Goal: Transaction & Acquisition: Purchase product/service

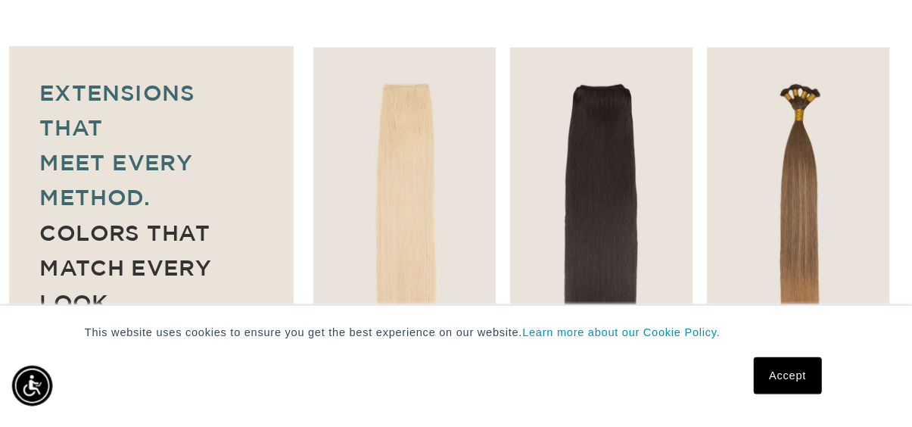
scroll to position [0, 804]
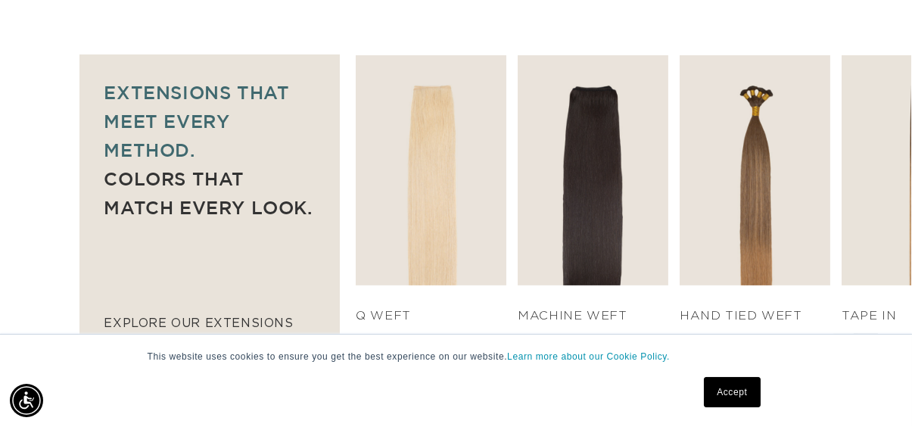
click at [749, 334] on div "Next slide" at bounding box center [865, 346] width 24 height 24
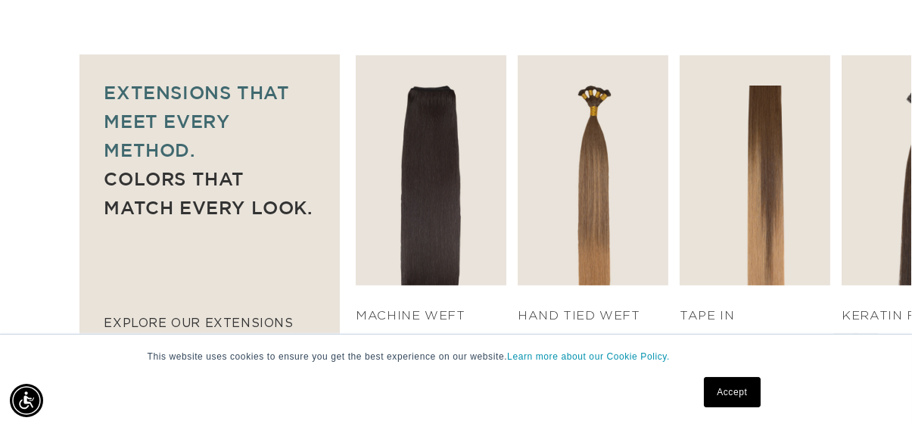
click at [749, 334] on div "Next slide" at bounding box center [865, 346] width 24 height 24
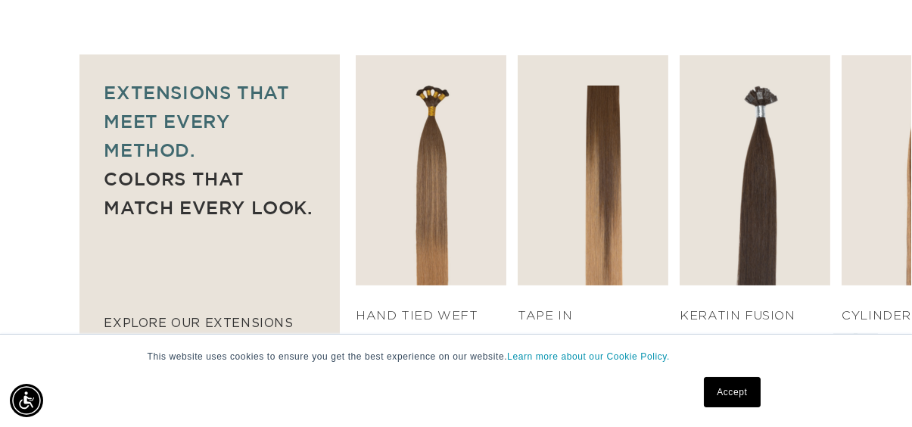
scroll to position [0, 0]
click at [749, 334] on div "Next slide" at bounding box center [865, 346] width 24 height 24
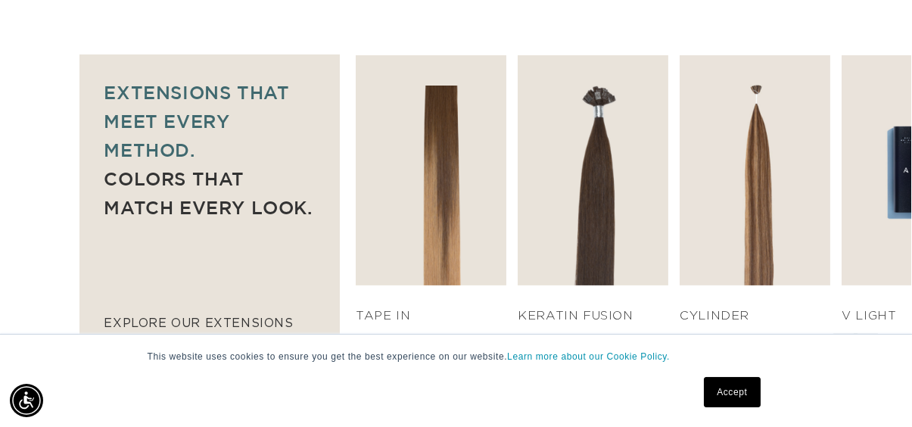
scroll to position [0, 804]
click at [749, 334] on div "Next slide" at bounding box center [865, 346] width 24 height 24
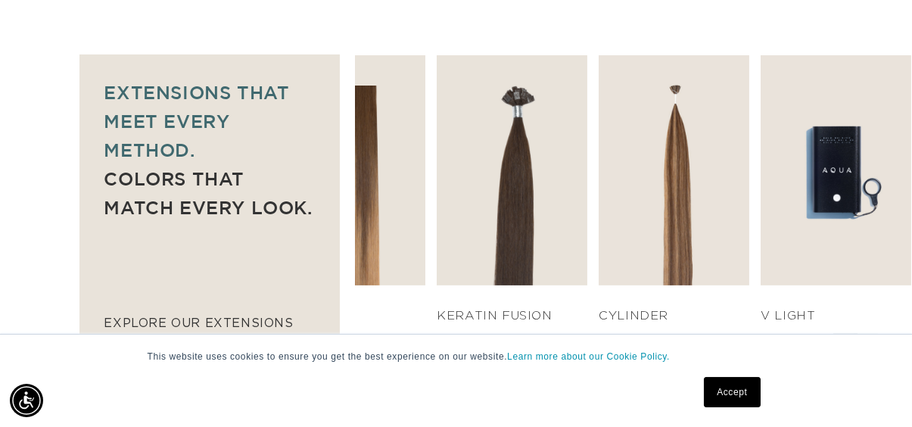
scroll to position [0, 1609]
click at [749, 320] on div "SHOP NOW q weft SHOP NOW Machine Weft SHOP NOW" at bounding box center [633, 205] width 555 height 301
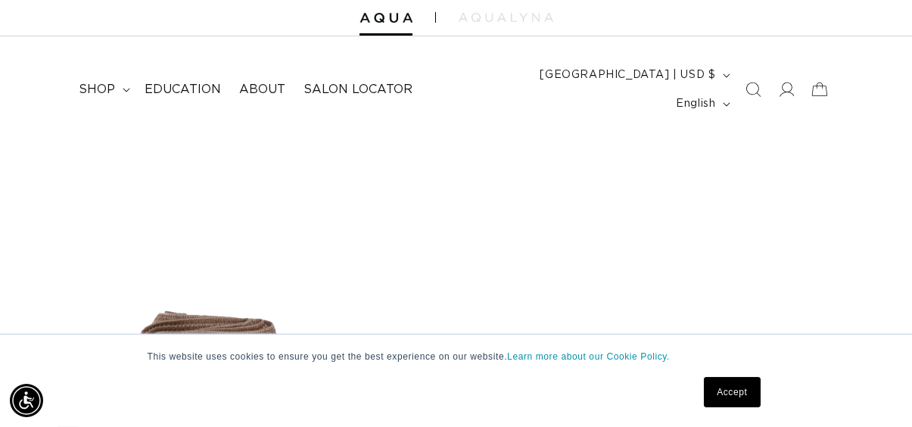
scroll to position [0, 0]
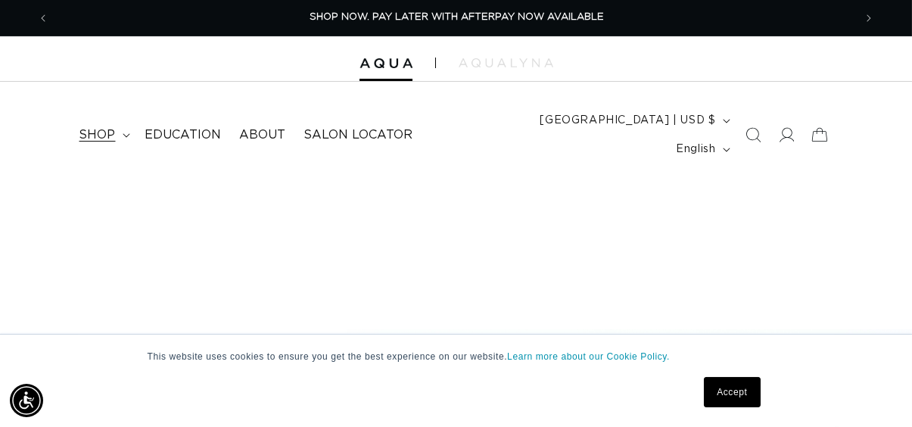
click at [110, 127] on span "shop" at bounding box center [97, 135] width 36 height 16
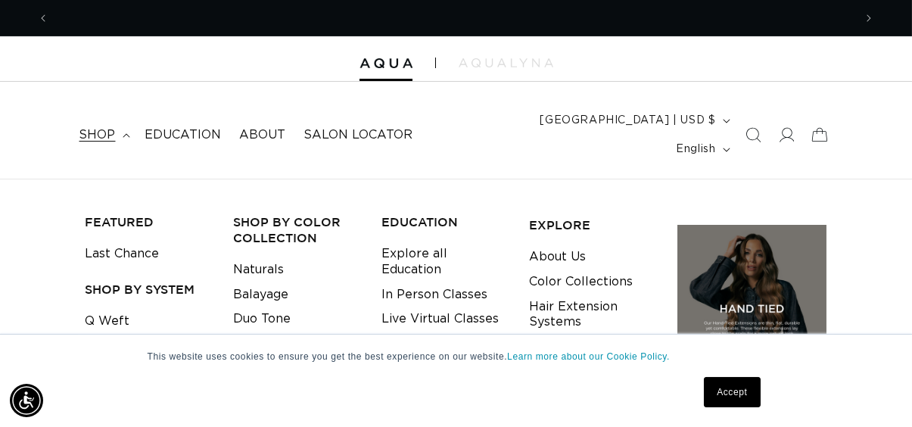
scroll to position [0, 1609]
